Goal: Navigation & Orientation: Find specific page/section

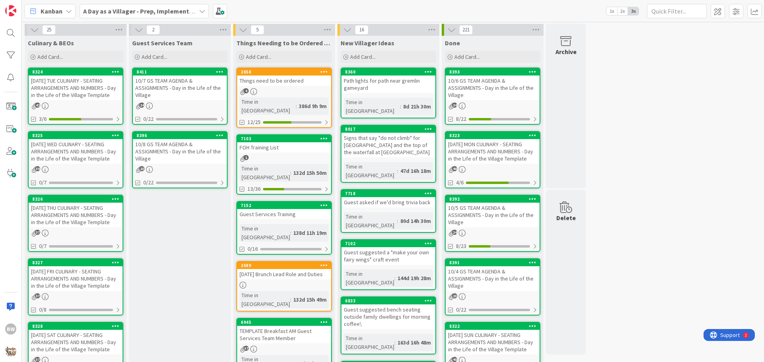
click at [74, 202] on div "8326" at bounding box center [76, 199] width 94 height 7
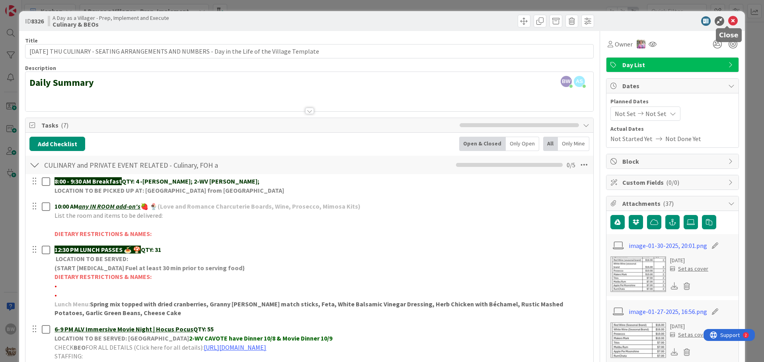
click at [728, 18] on icon at bounding box center [733, 21] width 10 height 10
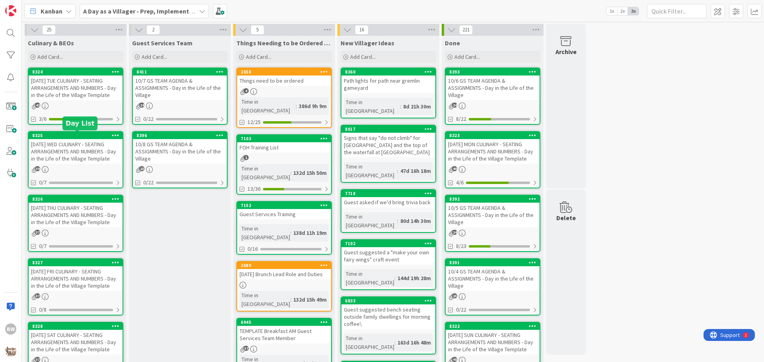
click at [75, 134] on div "8325" at bounding box center [77, 136] width 90 height 6
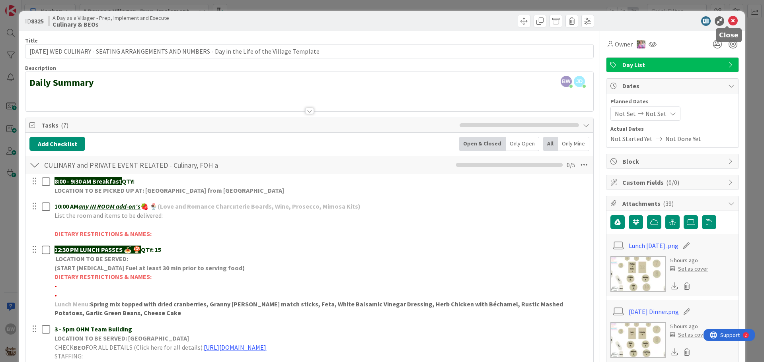
click at [729, 17] on icon at bounding box center [733, 21] width 10 height 10
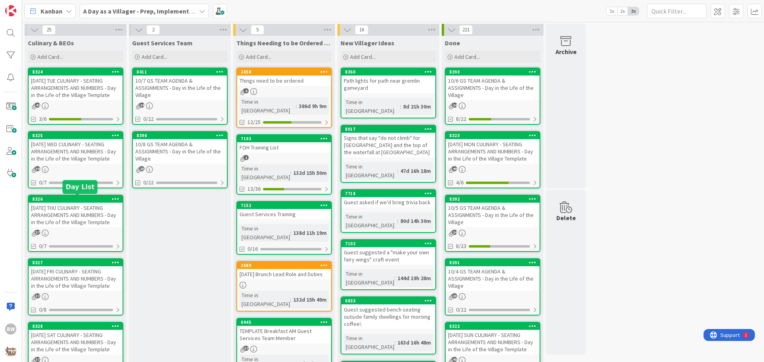
click at [73, 198] on div "8326" at bounding box center [77, 199] width 90 height 6
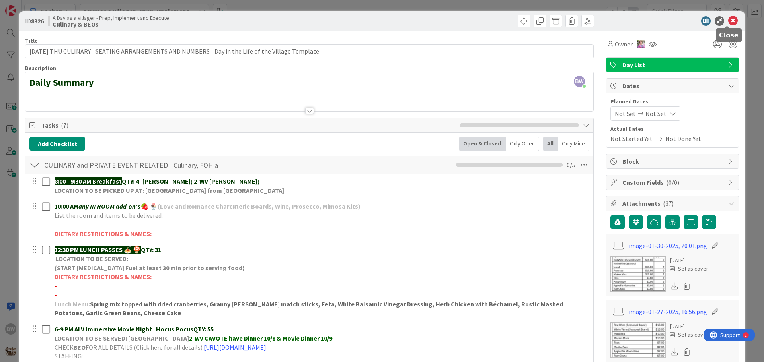
click at [728, 19] on icon at bounding box center [733, 21] width 10 height 10
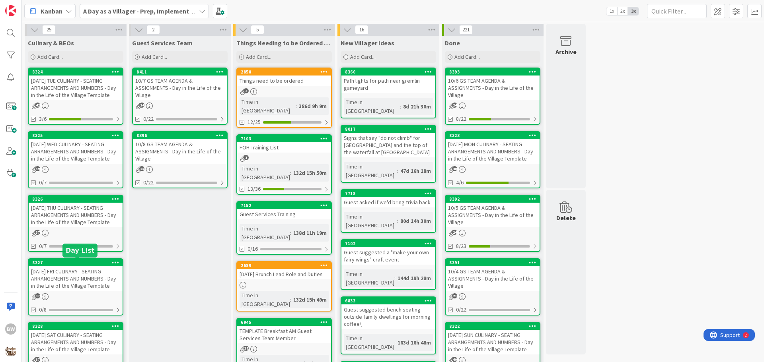
click at [64, 261] on div "8327" at bounding box center [77, 263] width 90 height 6
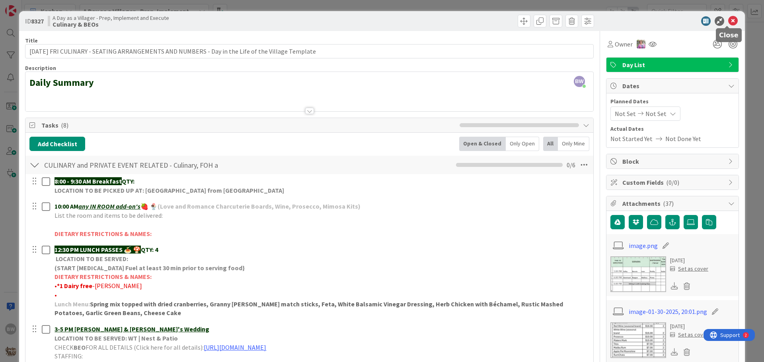
click at [728, 21] on icon at bounding box center [733, 21] width 10 height 10
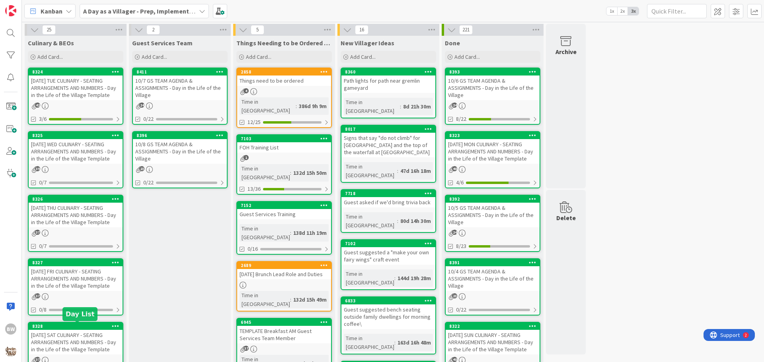
click at [78, 325] on div "8328" at bounding box center [77, 327] width 90 height 6
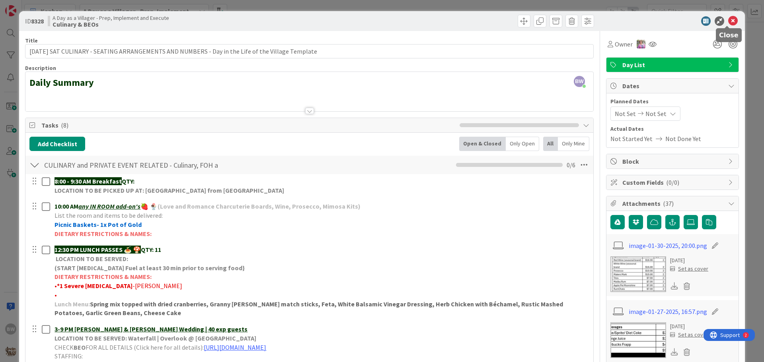
click at [730, 20] on icon at bounding box center [733, 21] width 10 height 10
